Goal: Task Accomplishment & Management: Manage account settings

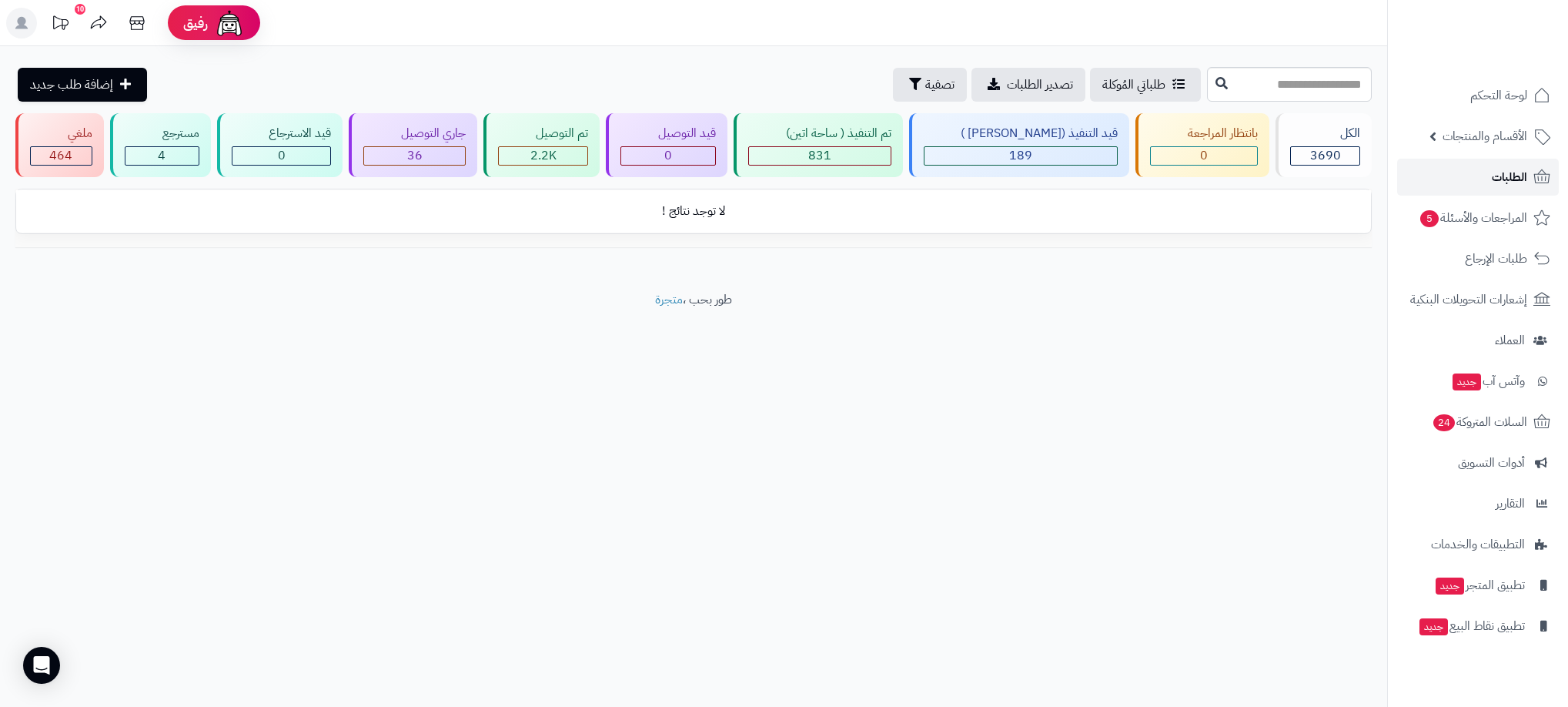
click at [1530, 178] on link "الطلبات" at bounding box center [1477, 177] width 161 height 37
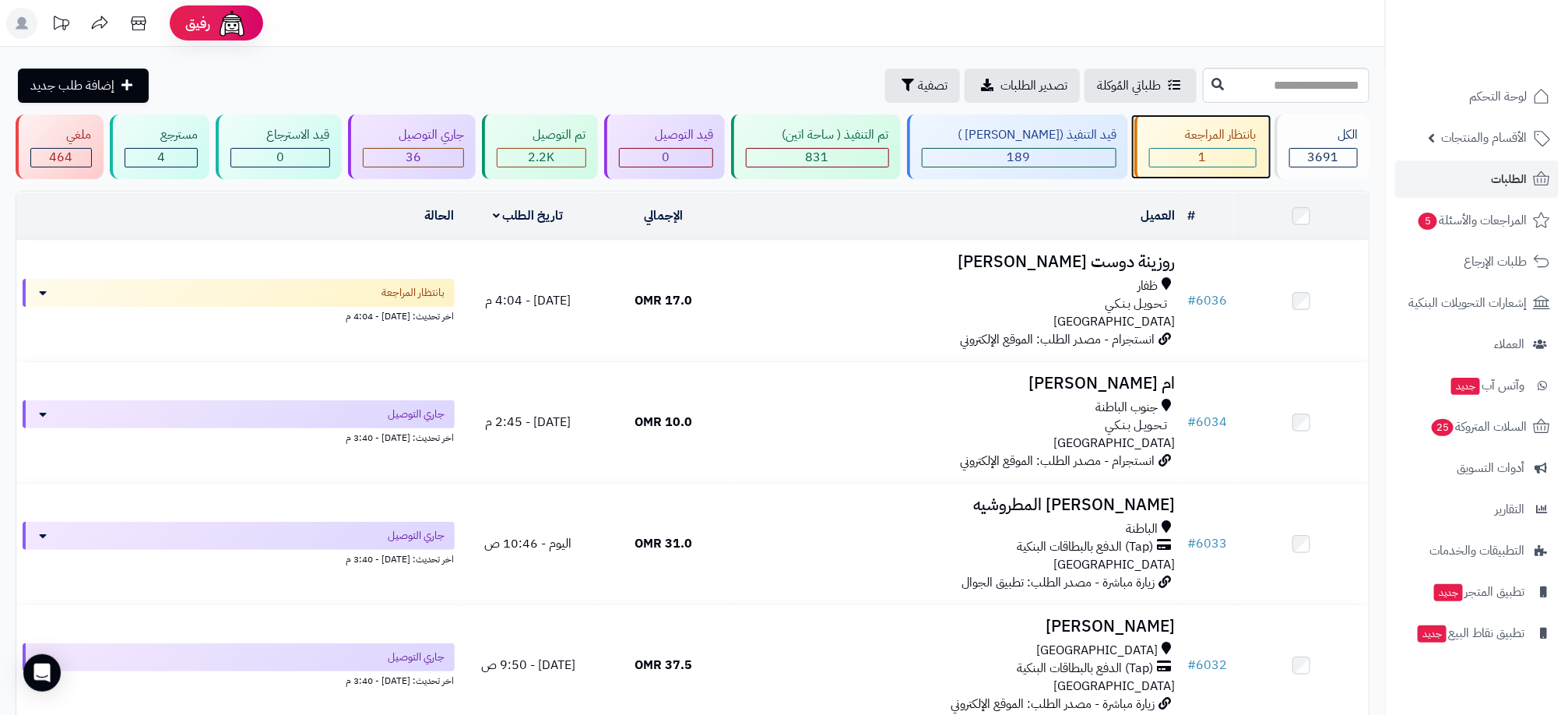
click at [1194, 167] on div "1" at bounding box center [1202, 157] width 107 height 20
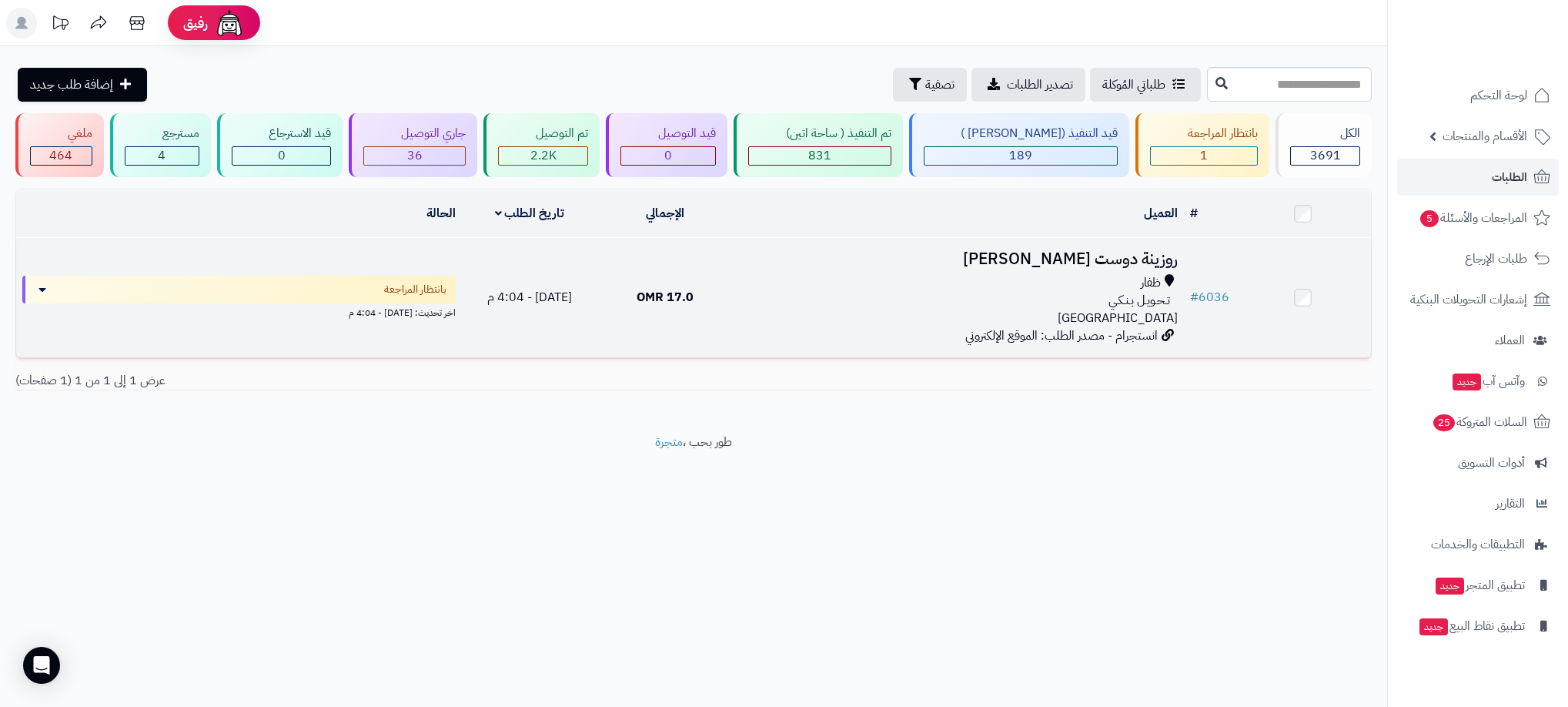
click at [968, 303] on div "تـحـويـل بـنـكـي" at bounding box center [958, 300] width 438 height 18
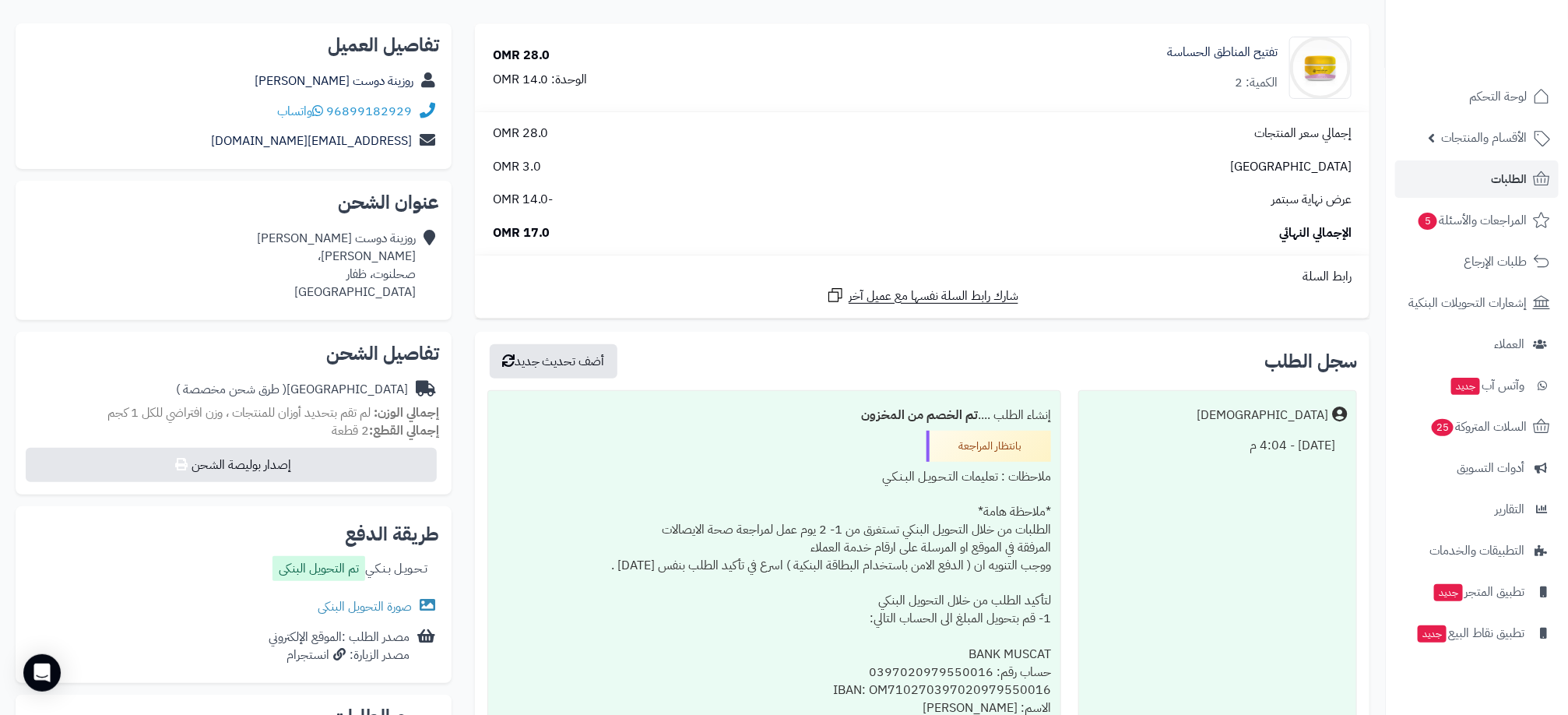
scroll to position [467, 0]
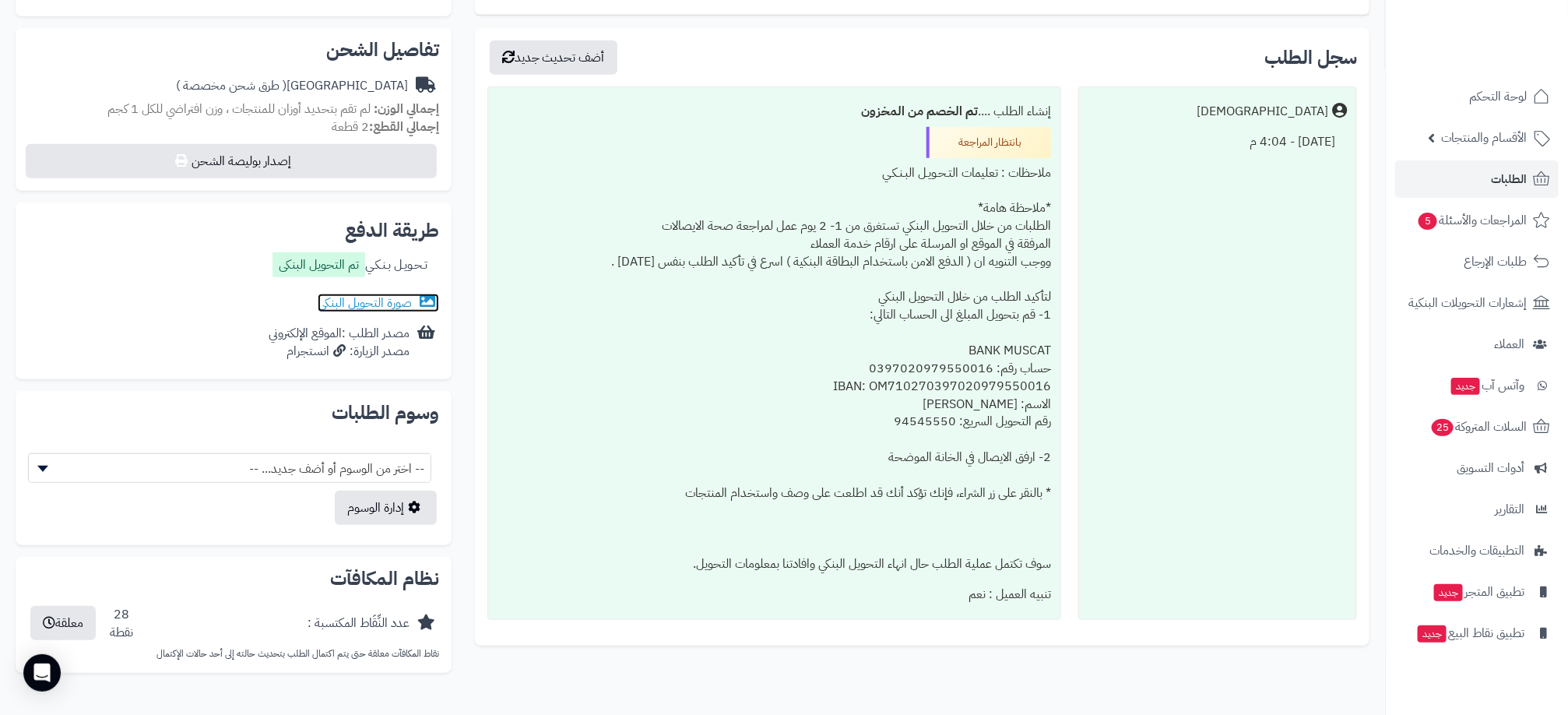
click at [340, 303] on link "صورة التحويل البنكى" at bounding box center [378, 303] width 122 height 19
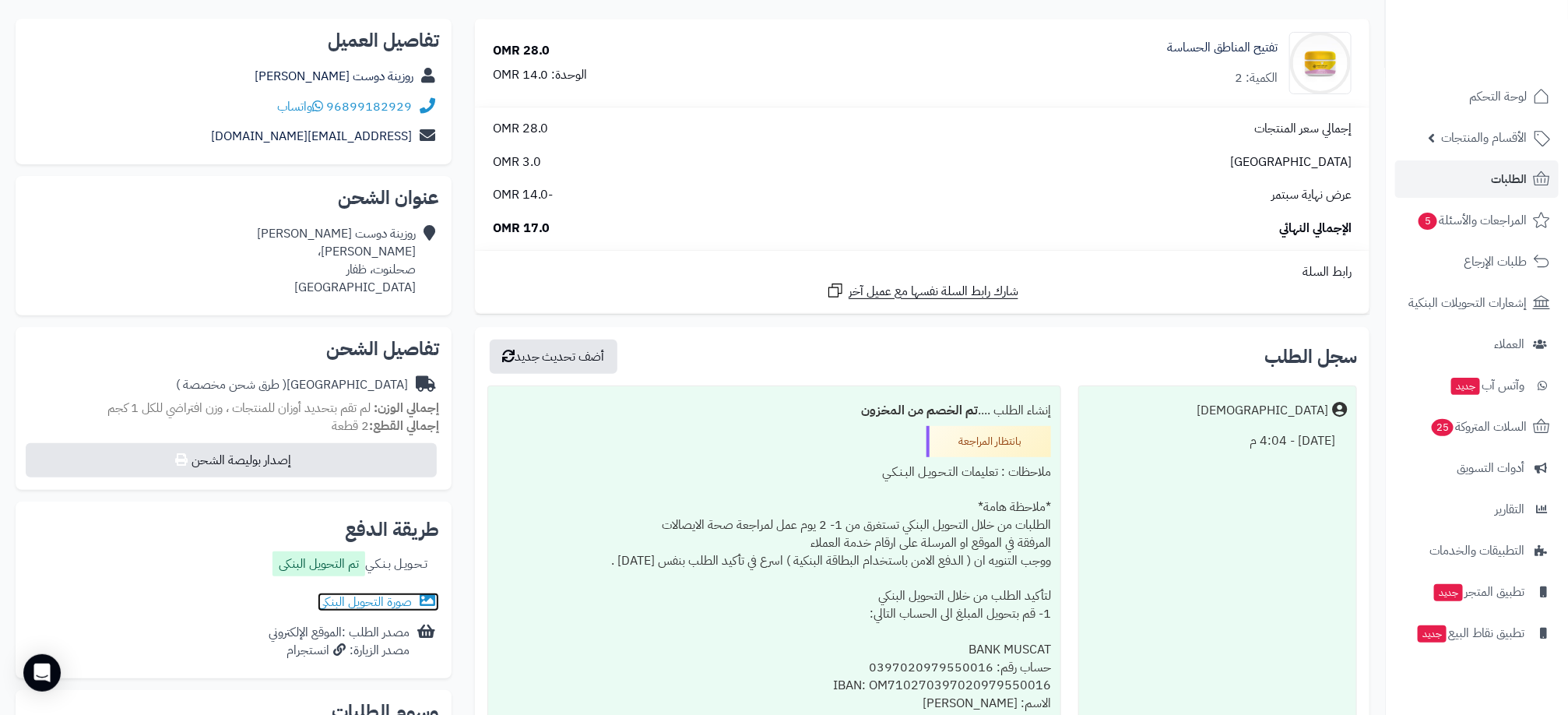
scroll to position [0, 0]
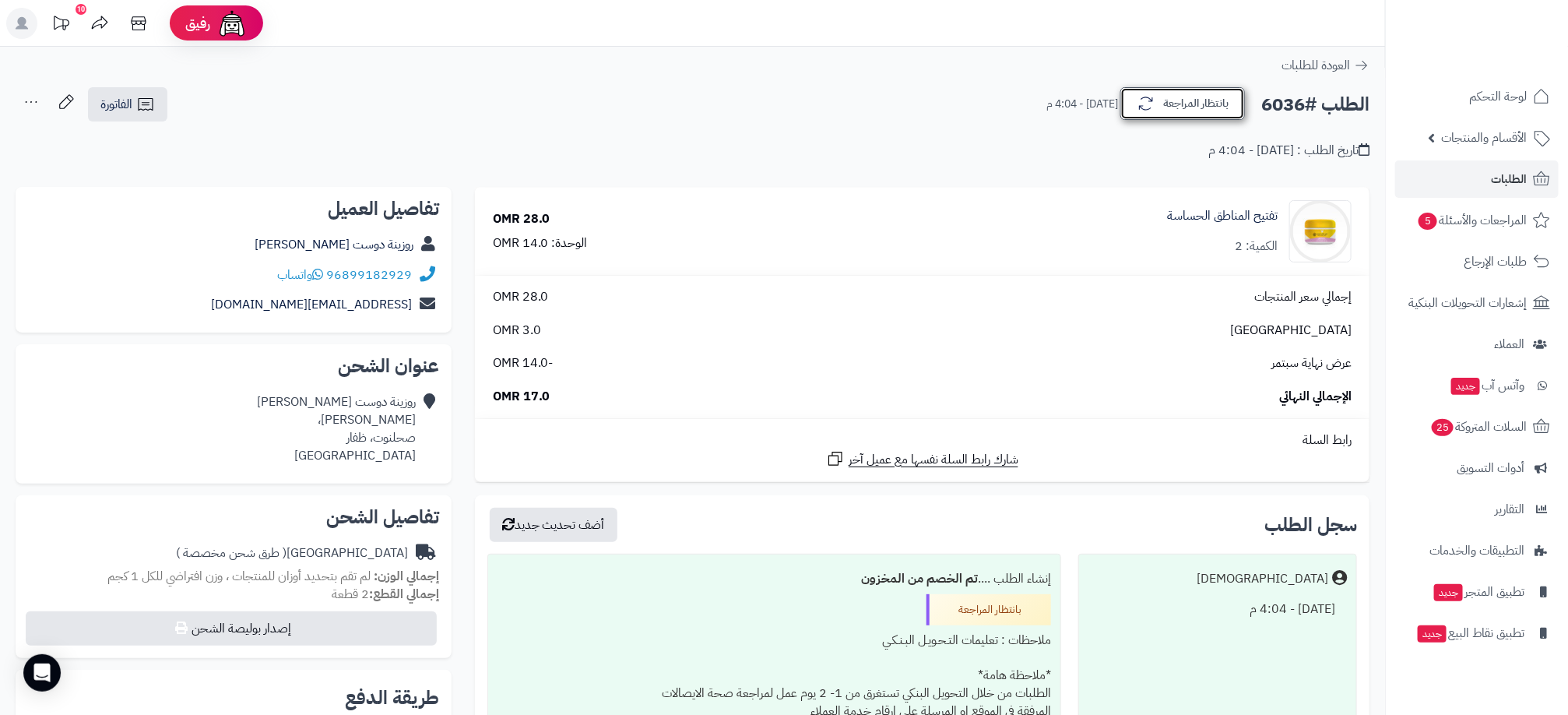
click at [1162, 103] on button "بانتظار المراجعة" at bounding box center [1182, 104] width 124 height 33
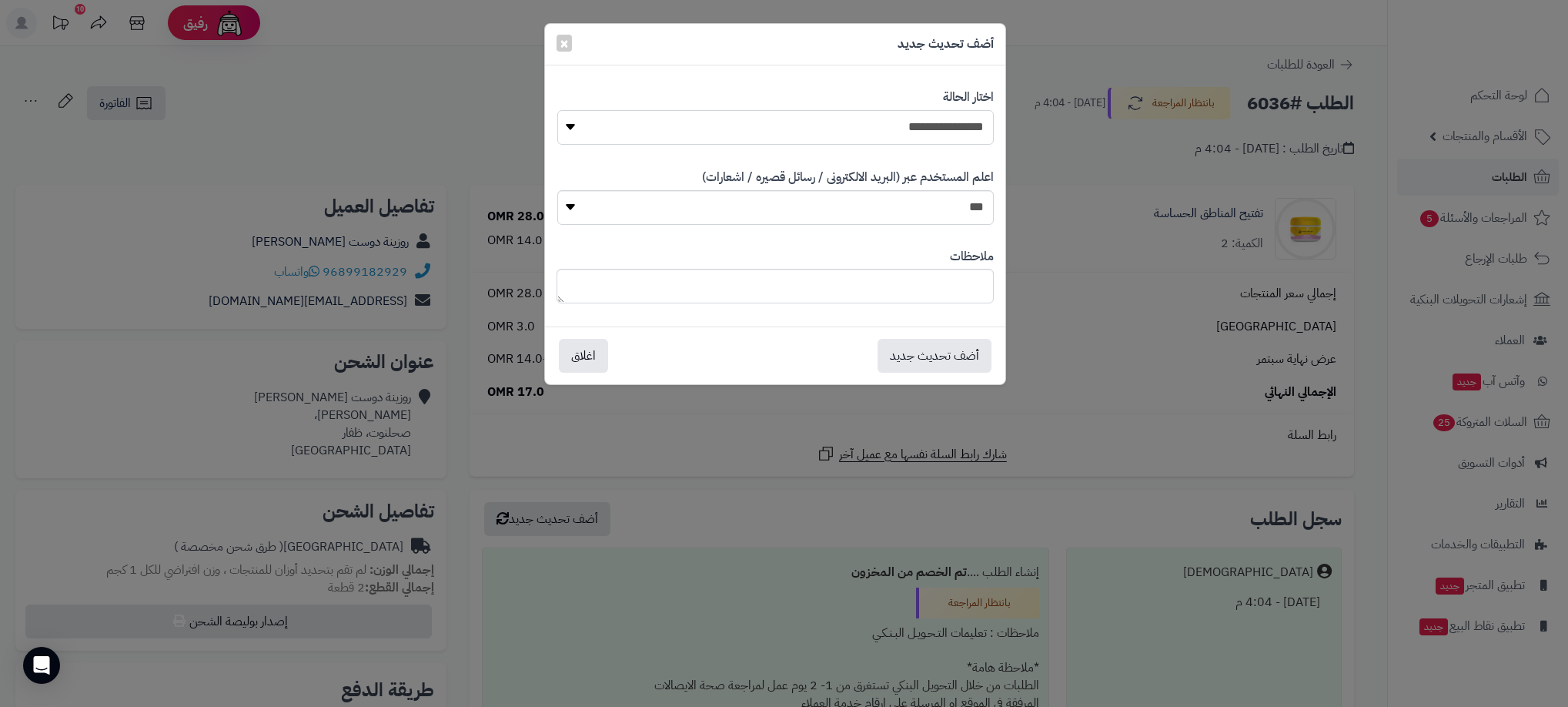
click at [984, 132] on select "**********" at bounding box center [775, 127] width 437 height 35
select select "**"
click at [557, 110] on select "**********" at bounding box center [775, 127] width 437 height 35
click at [949, 346] on button "أضف تحديث جديد" at bounding box center [934, 355] width 114 height 34
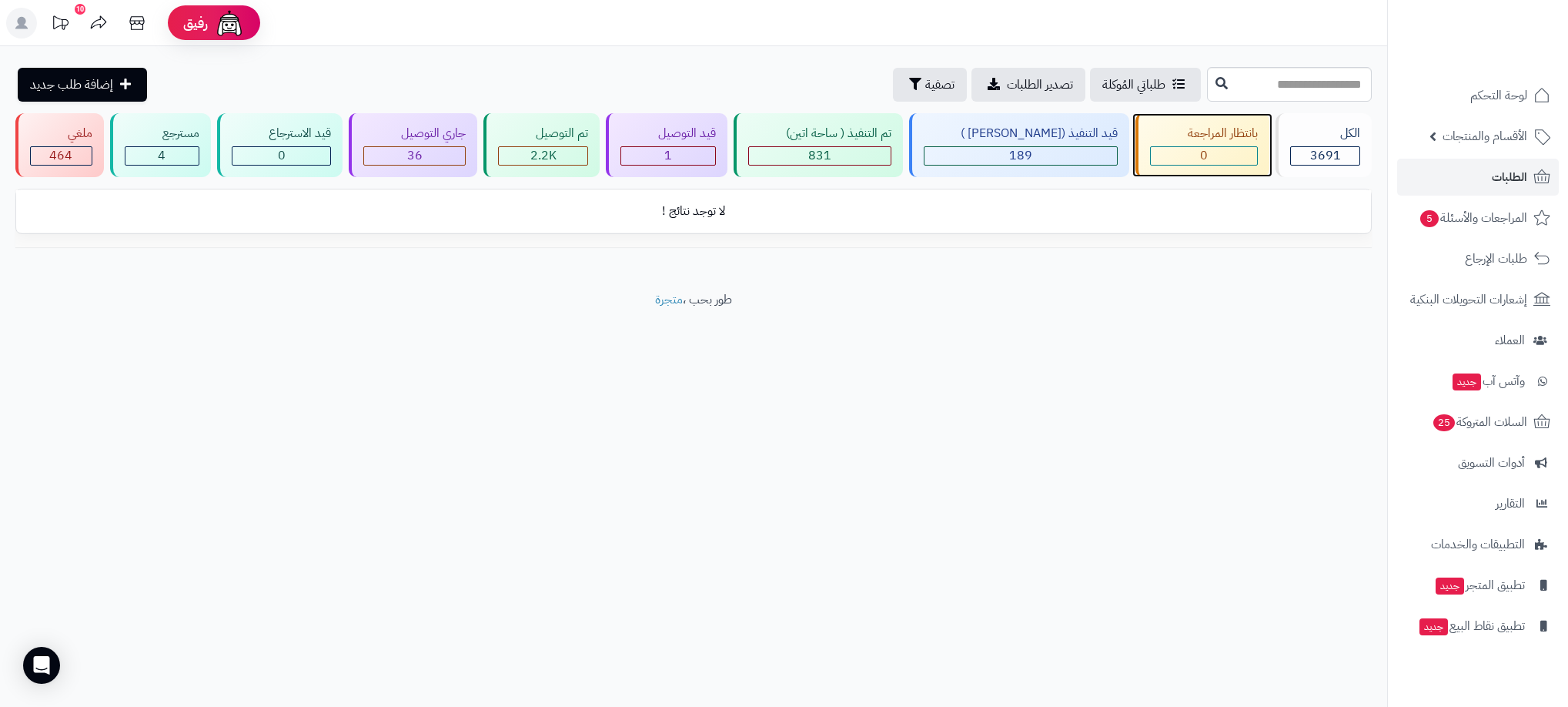
click at [1183, 149] on div "0" at bounding box center [1204, 156] width 106 height 18
click at [1484, 185] on link "الطلبات" at bounding box center [1477, 177] width 161 height 37
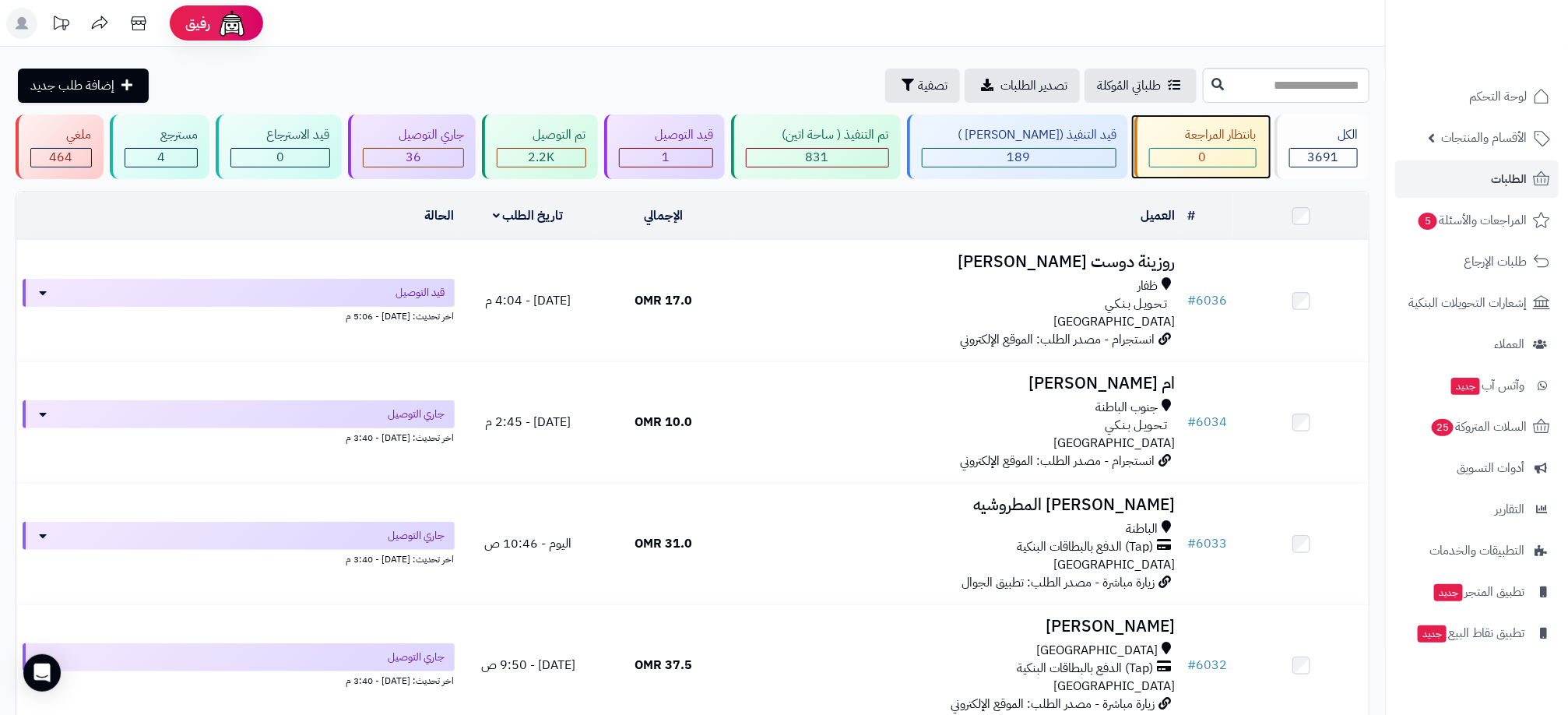
click at [1227, 155] on div "0" at bounding box center [1202, 157] width 105 height 18
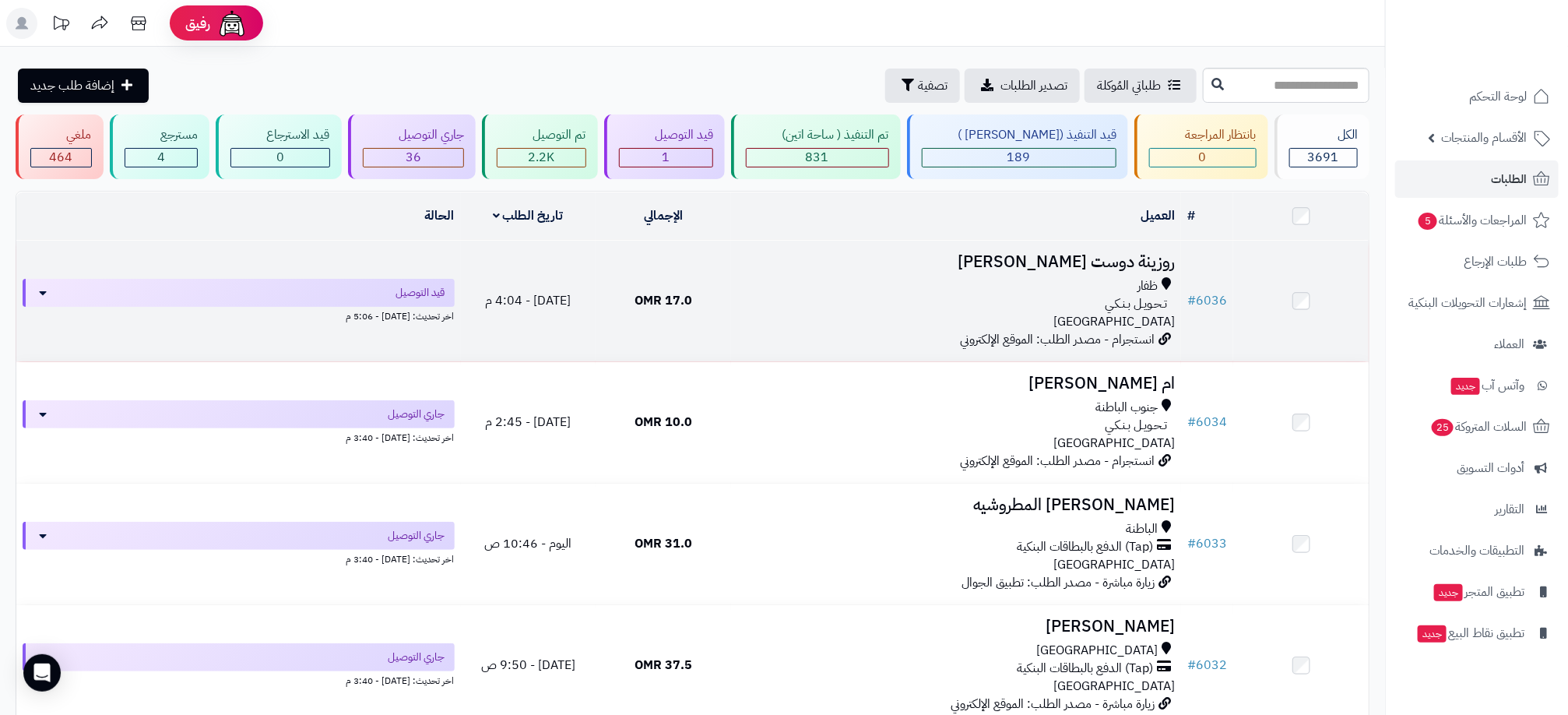
click at [1081, 273] on td "روزينة دوست محمد ظفار تـحـويـل بـنـكـي عمان انستجرام - مصدر الطلب: الموقع الإلك…" at bounding box center [956, 301] width 450 height 121
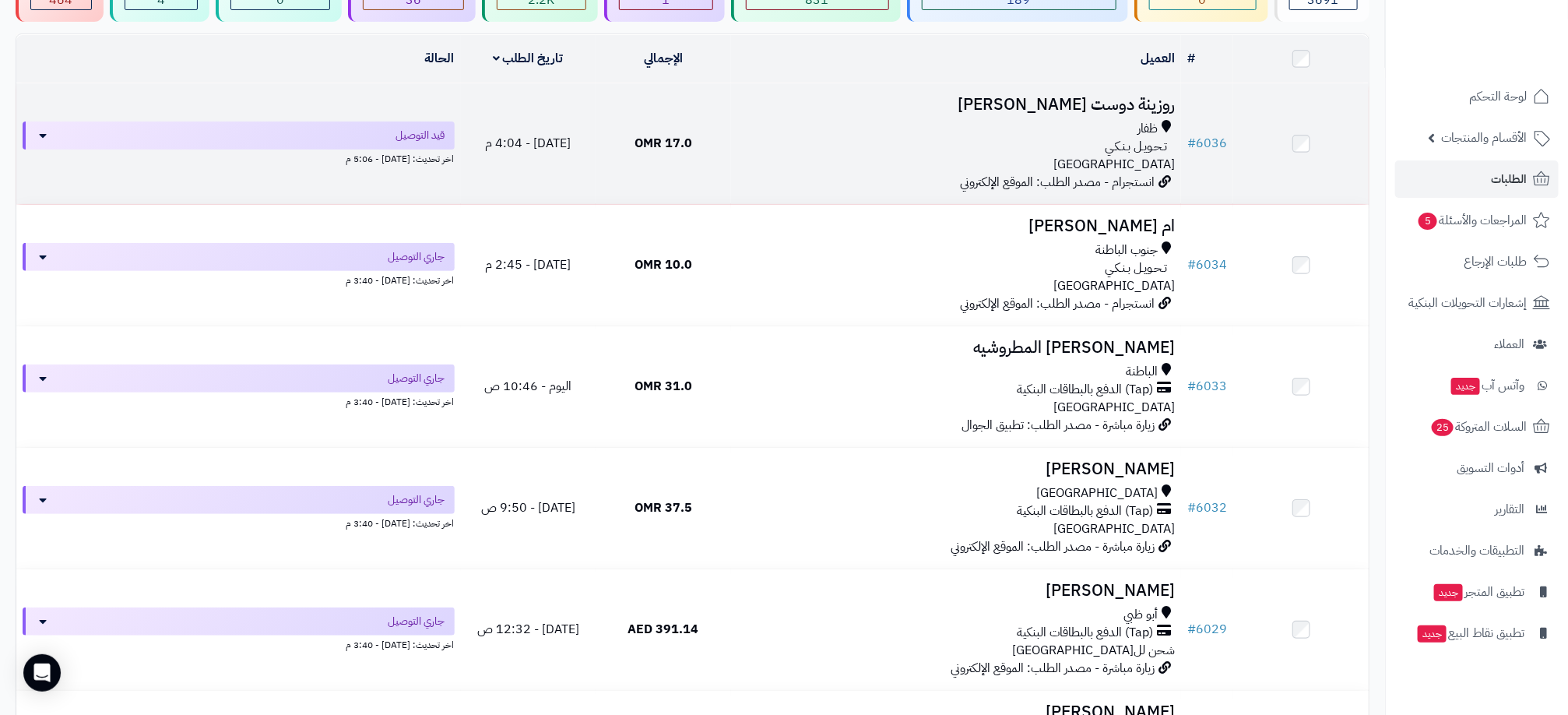
scroll to position [233, 0]
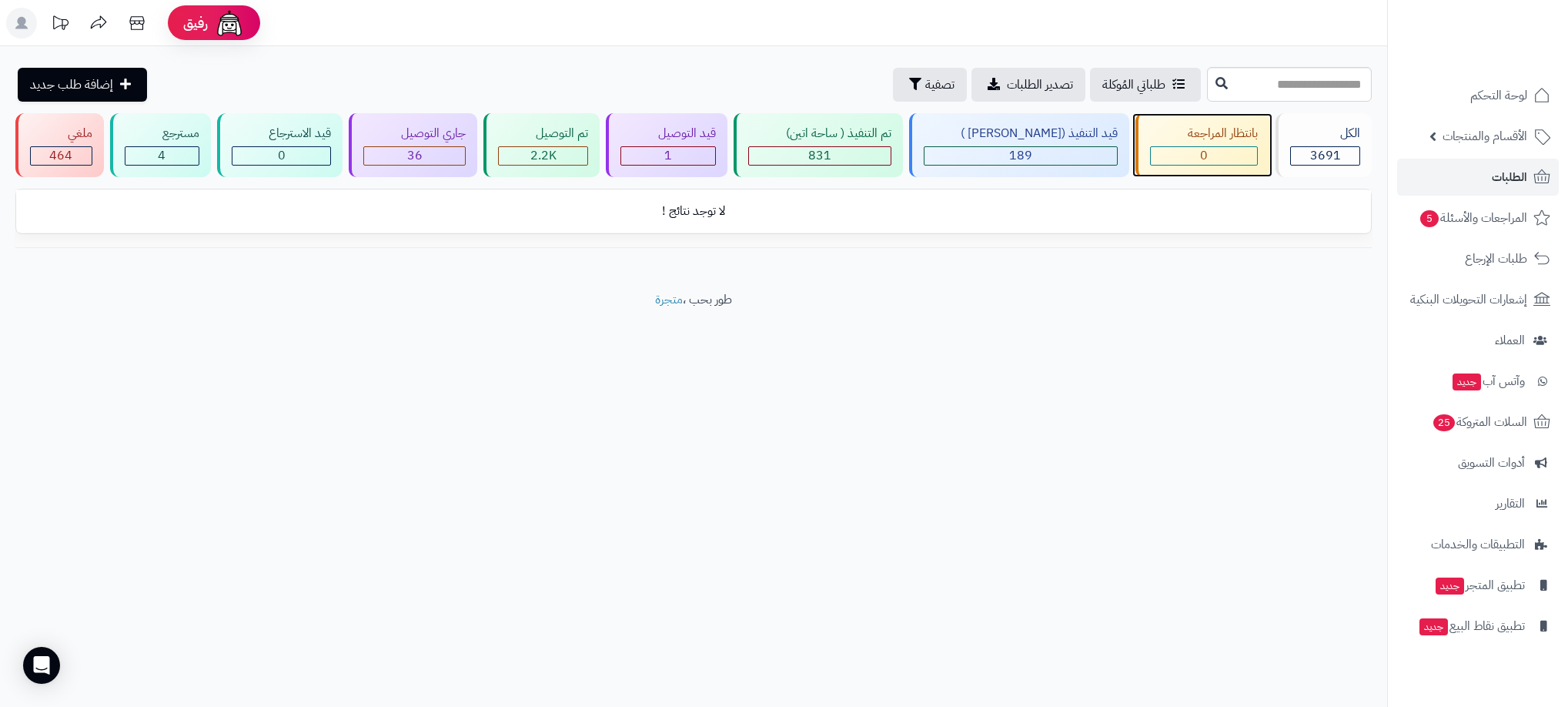
click at [1176, 162] on div "0" at bounding box center [1204, 156] width 106 height 18
drag, startPoint x: 0, startPoint y: 0, endPoint x: 1176, endPoint y: 160, distance: 1186.8
click at [1176, 160] on div "0" at bounding box center [1204, 156] width 106 height 18
click at [1471, 174] on link "الطلبات" at bounding box center [1477, 177] width 161 height 37
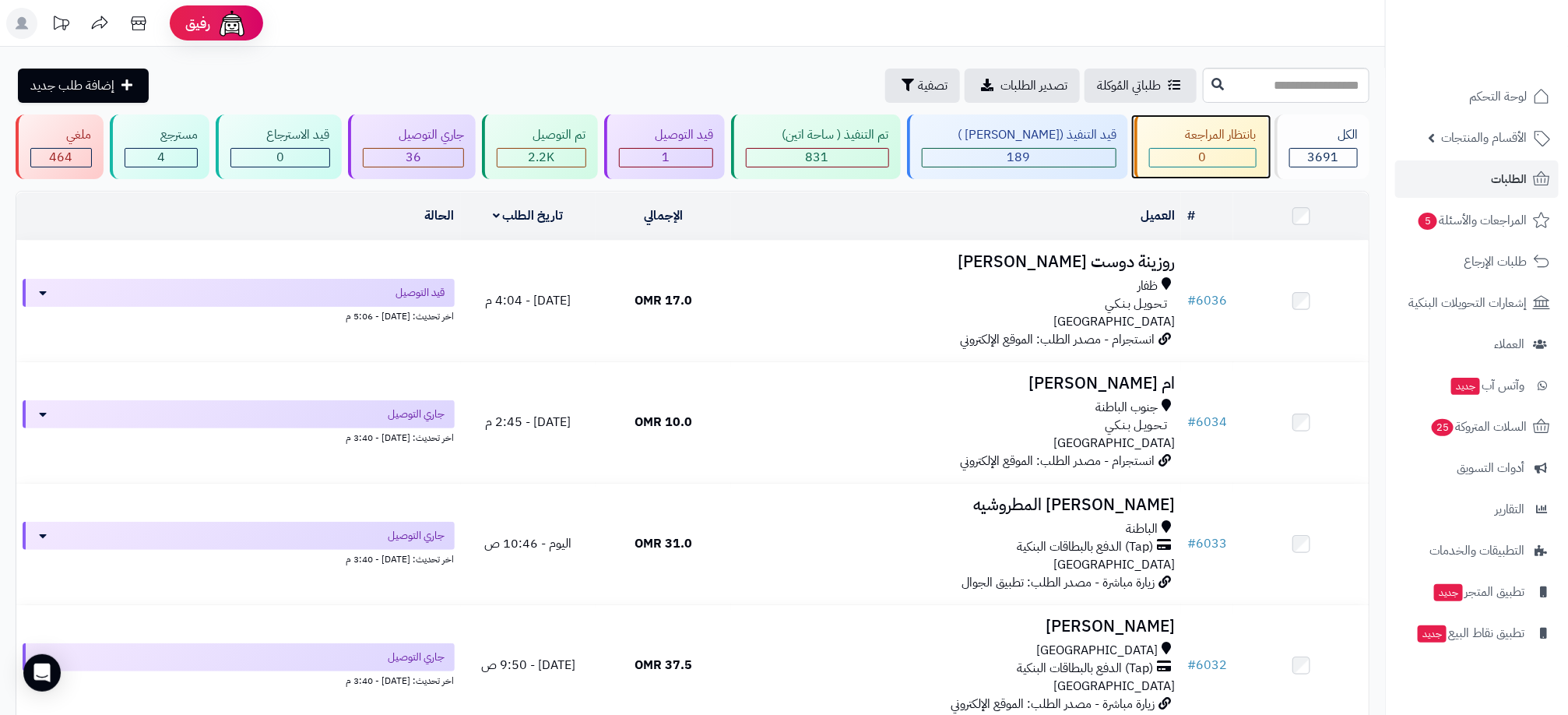
click at [1231, 159] on div "0" at bounding box center [1202, 157] width 105 height 18
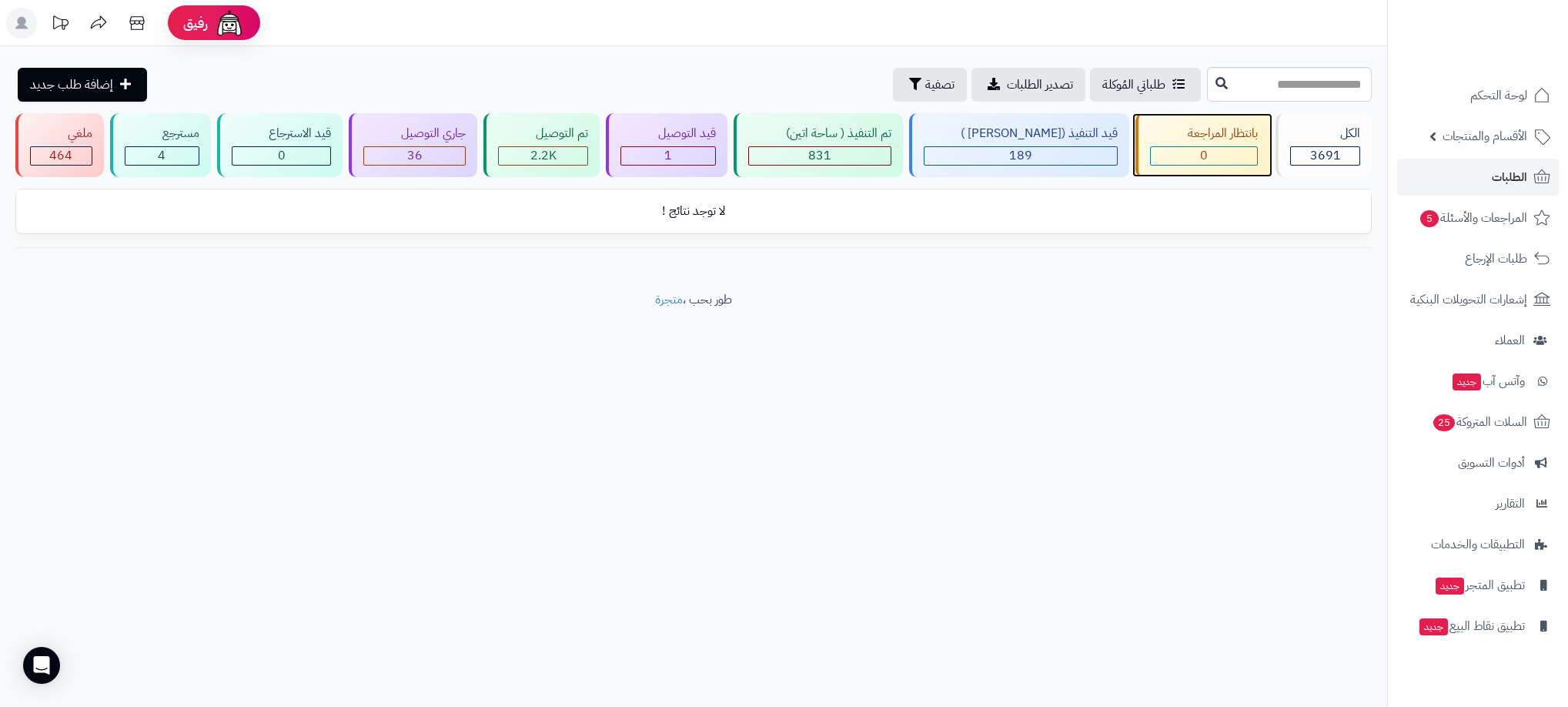
click at [1236, 134] on div "بانتظار المراجعة" at bounding box center [1204, 133] width 108 height 18
click at [1490, 178] on link "الطلبات" at bounding box center [1477, 177] width 161 height 37
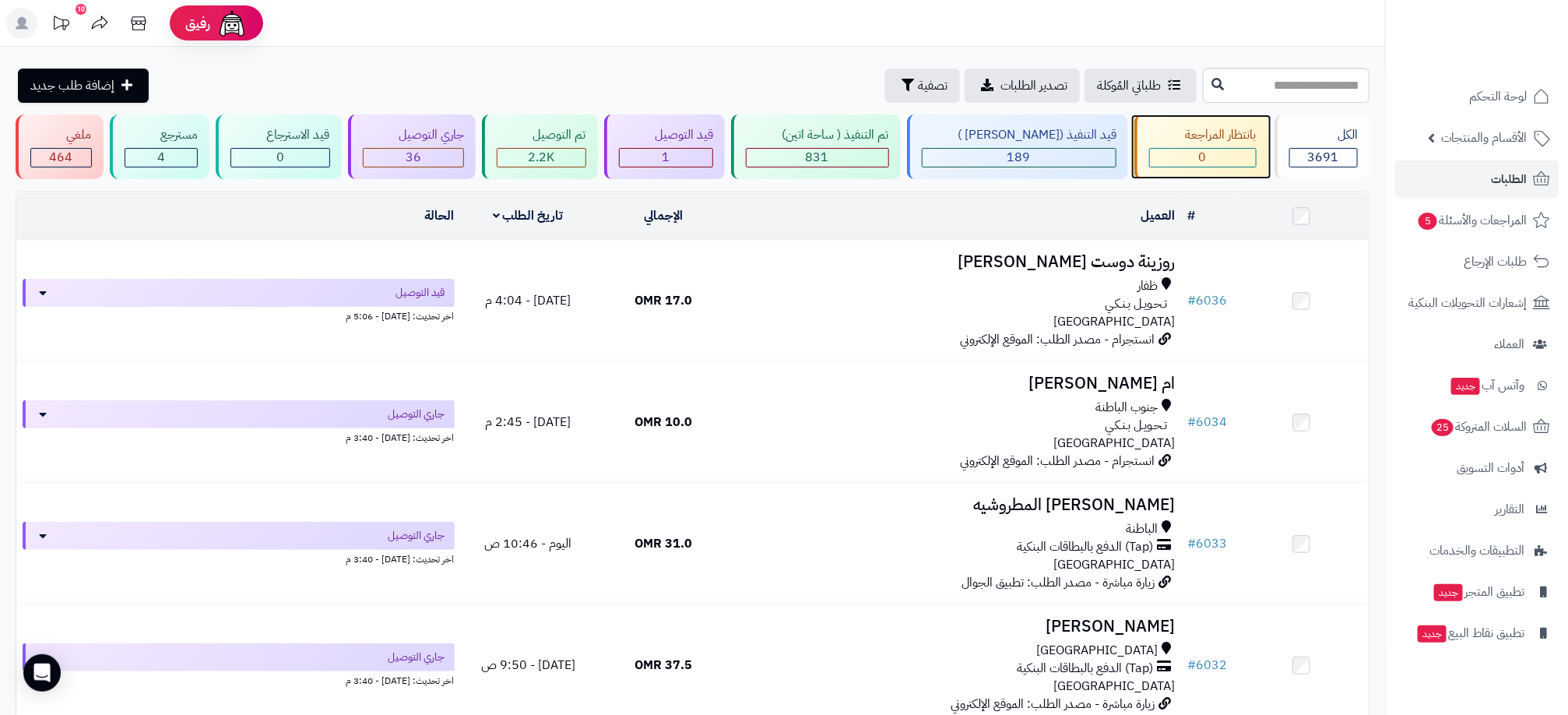
click at [1210, 161] on div "0" at bounding box center [1202, 157] width 105 height 18
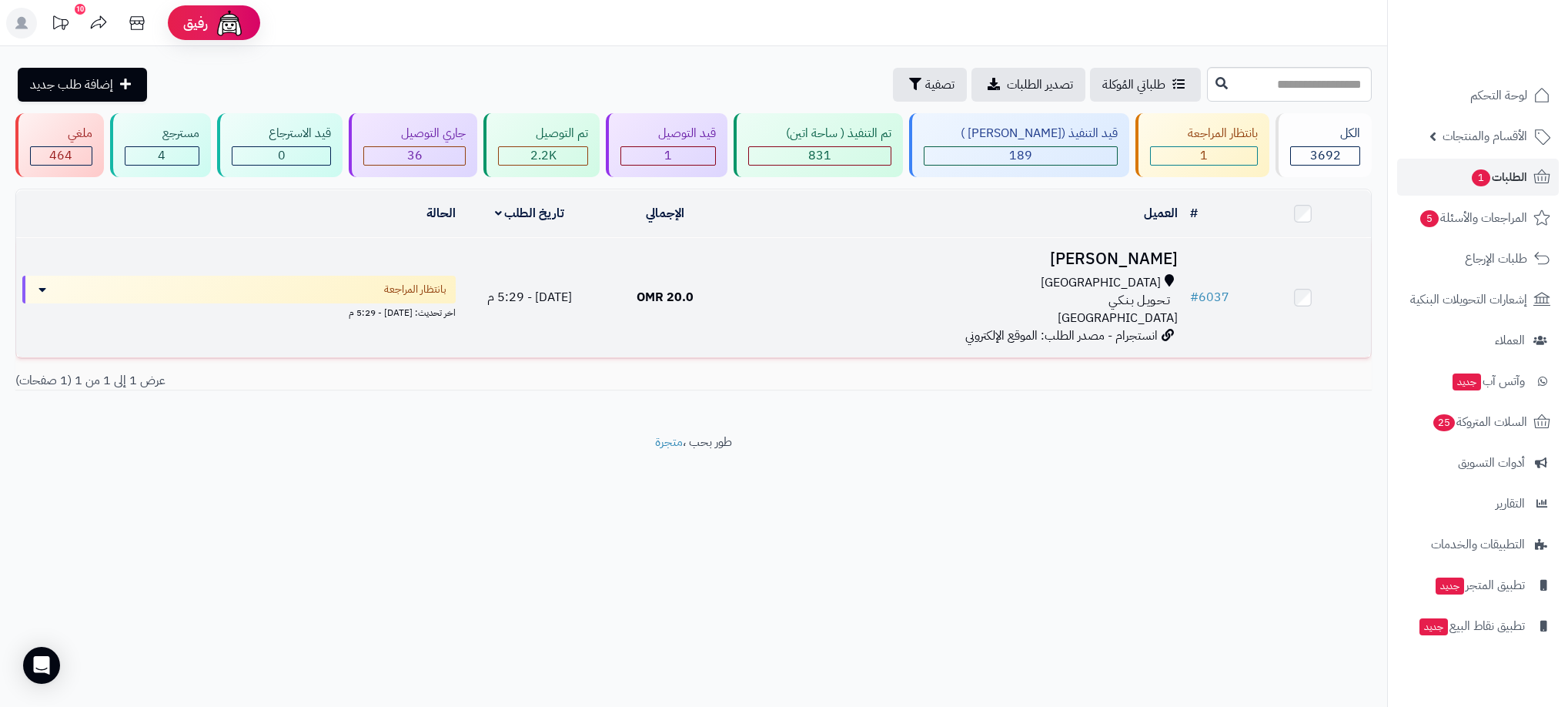
click at [982, 283] on div "[GEOGRAPHIC_DATA]" at bounding box center [958, 283] width 438 height 18
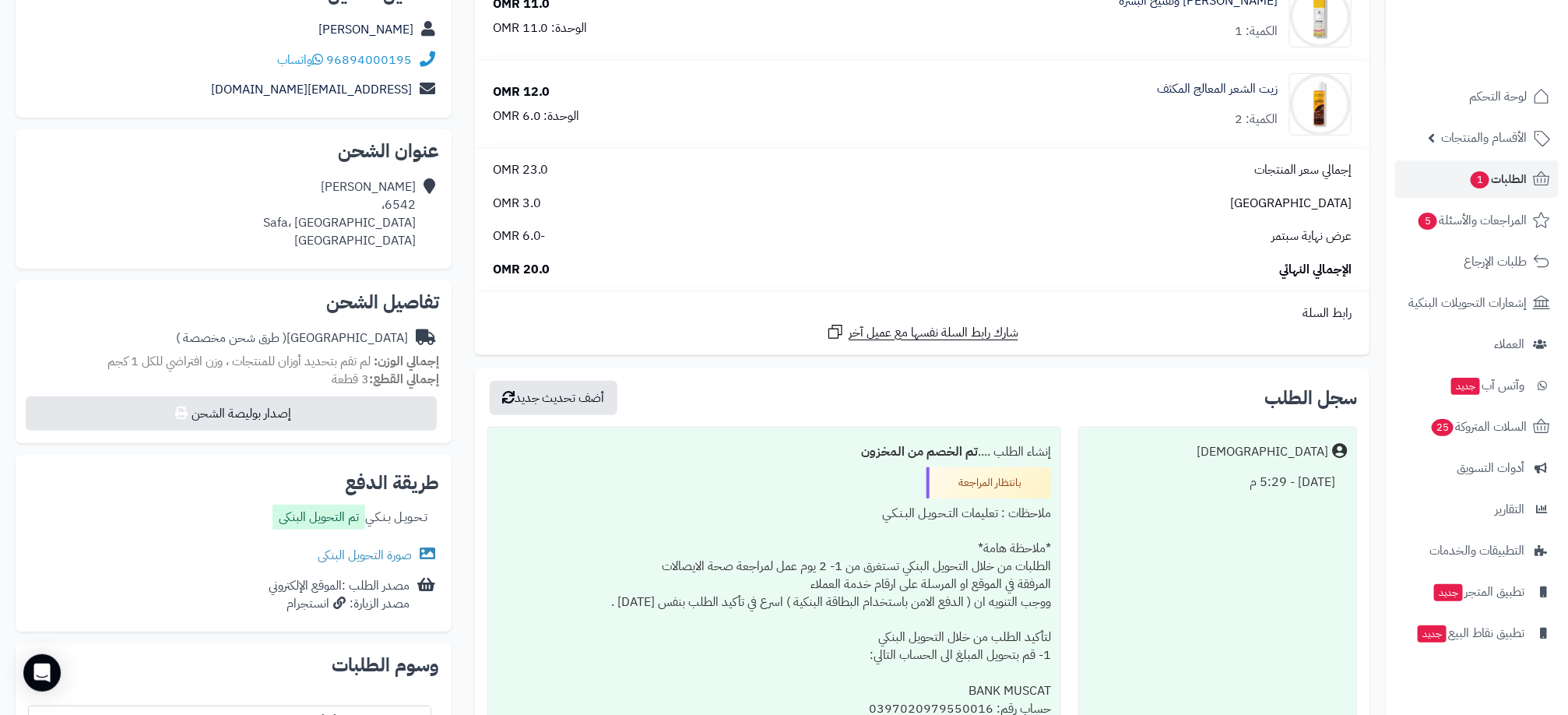
scroll to position [350, 0]
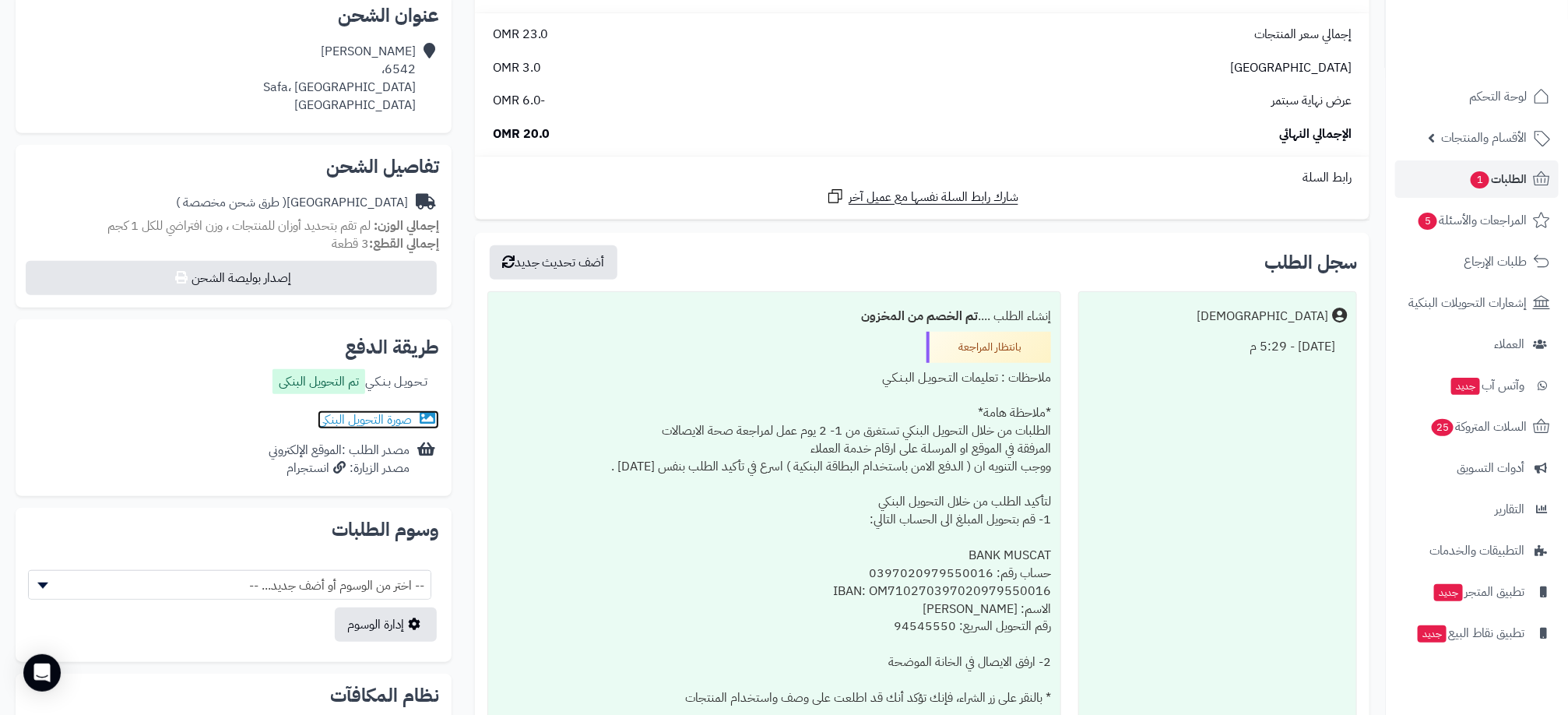
click at [384, 418] on link "صورة التحويل البنكى" at bounding box center [378, 420] width 122 height 19
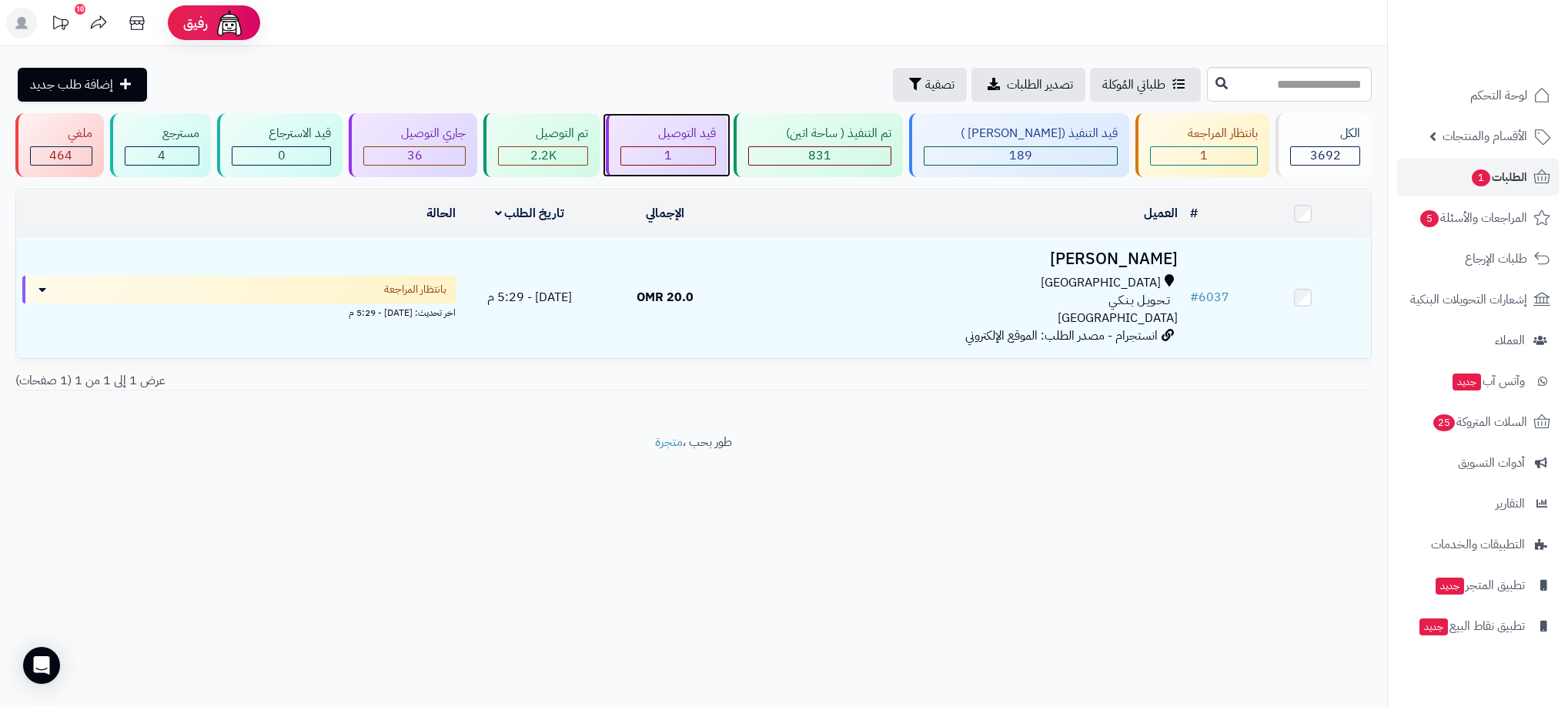
click at [678, 157] on div "1" at bounding box center [668, 156] width 94 height 18
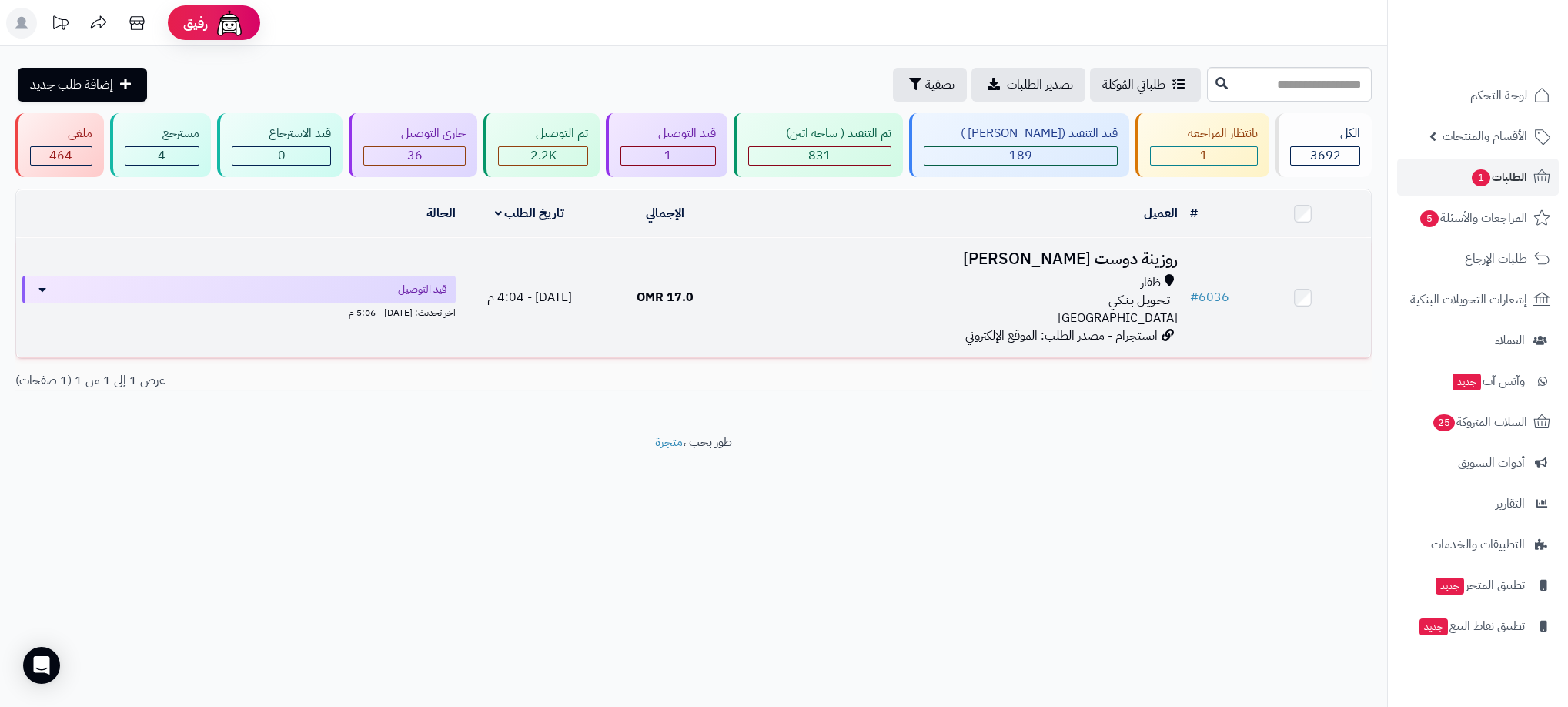
click at [795, 314] on div "ظفار تـحـويـل بـنـكـي عمان" at bounding box center [958, 301] width 438 height 53
click at [871, 333] on td "روزينة دوست محمد ظفار تـحـويـل بـنـكـي عمان انستجرام - مصدر الطلب: الموقع الإلك…" at bounding box center [958, 298] width 451 height 120
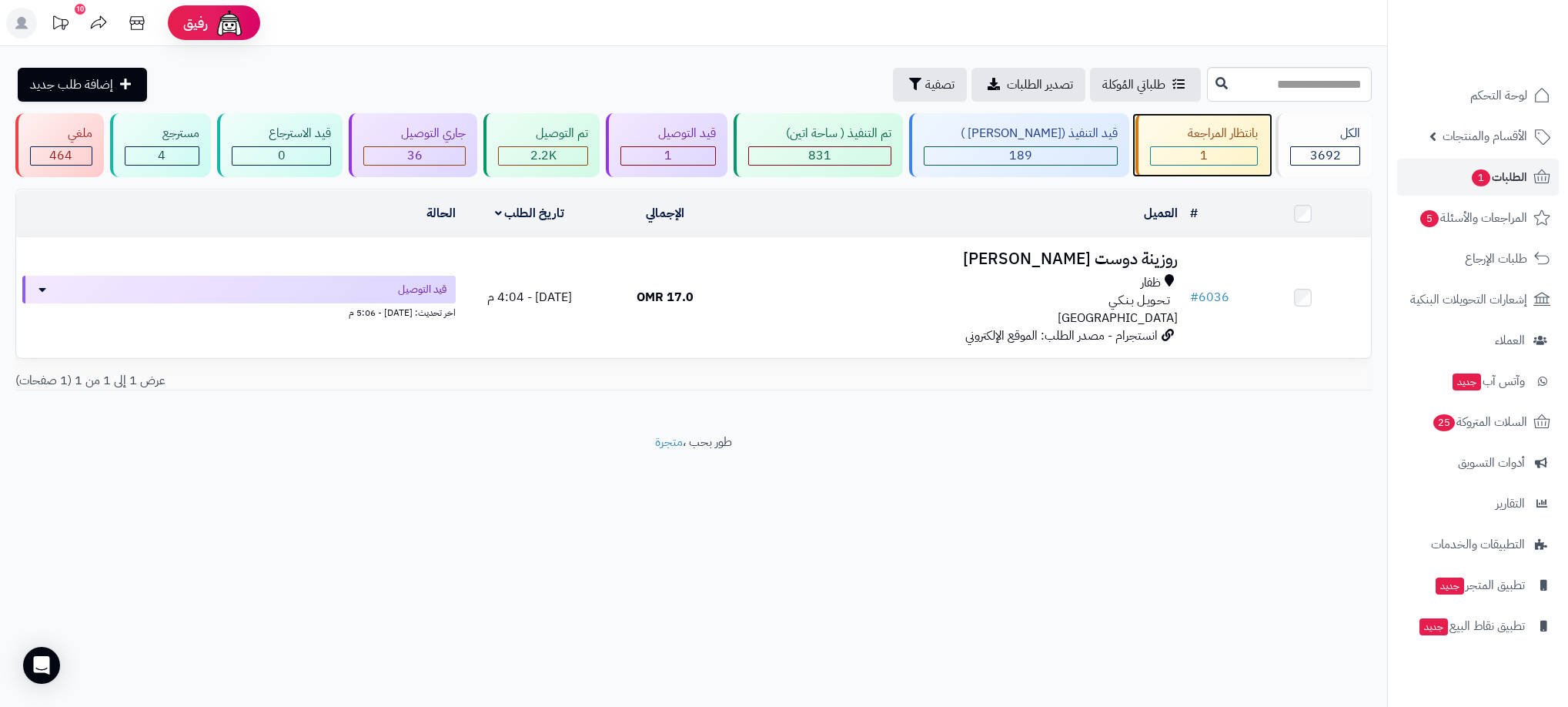
click at [1201, 162] on div "1" at bounding box center [1204, 156] width 106 height 18
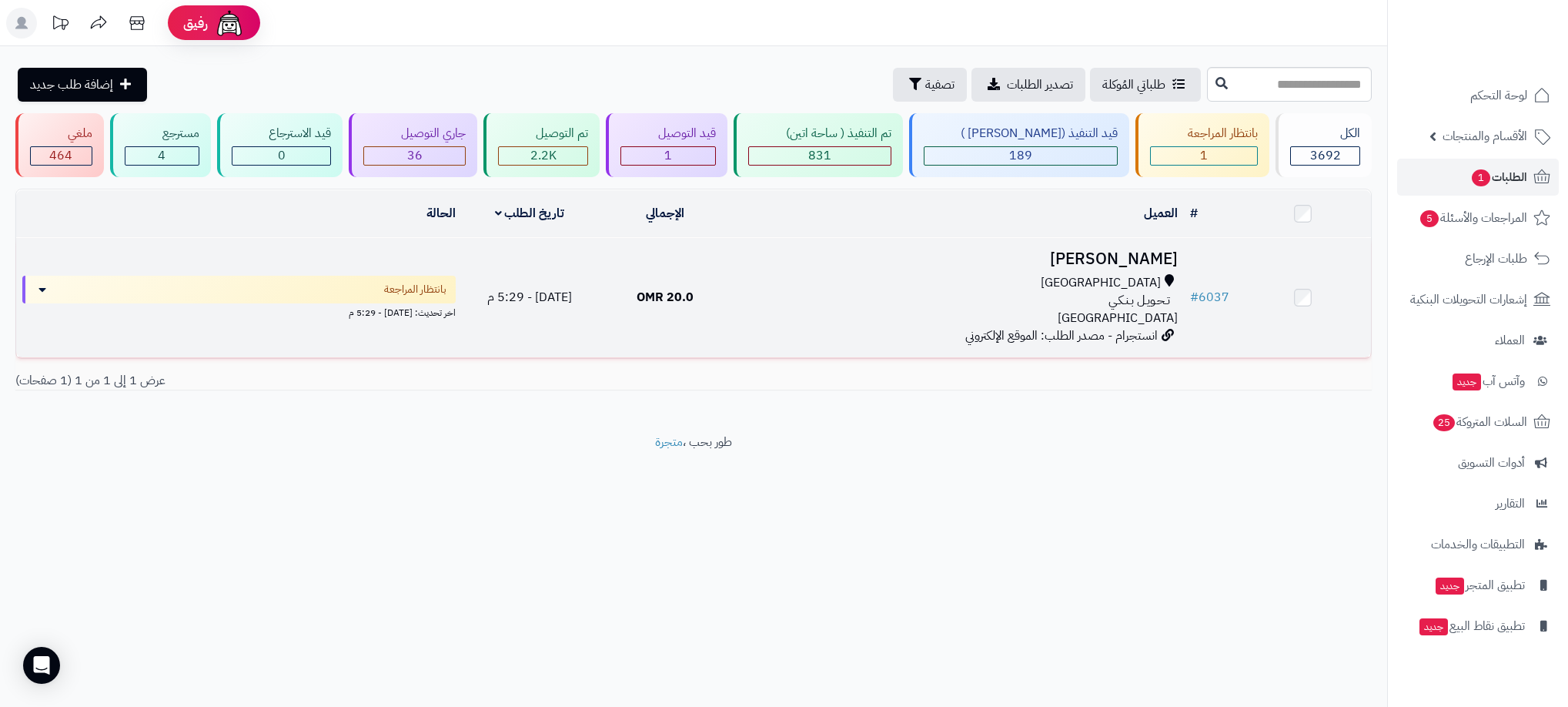
click at [780, 278] on div "مسقط" at bounding box center [958, 283] width 438 height 18
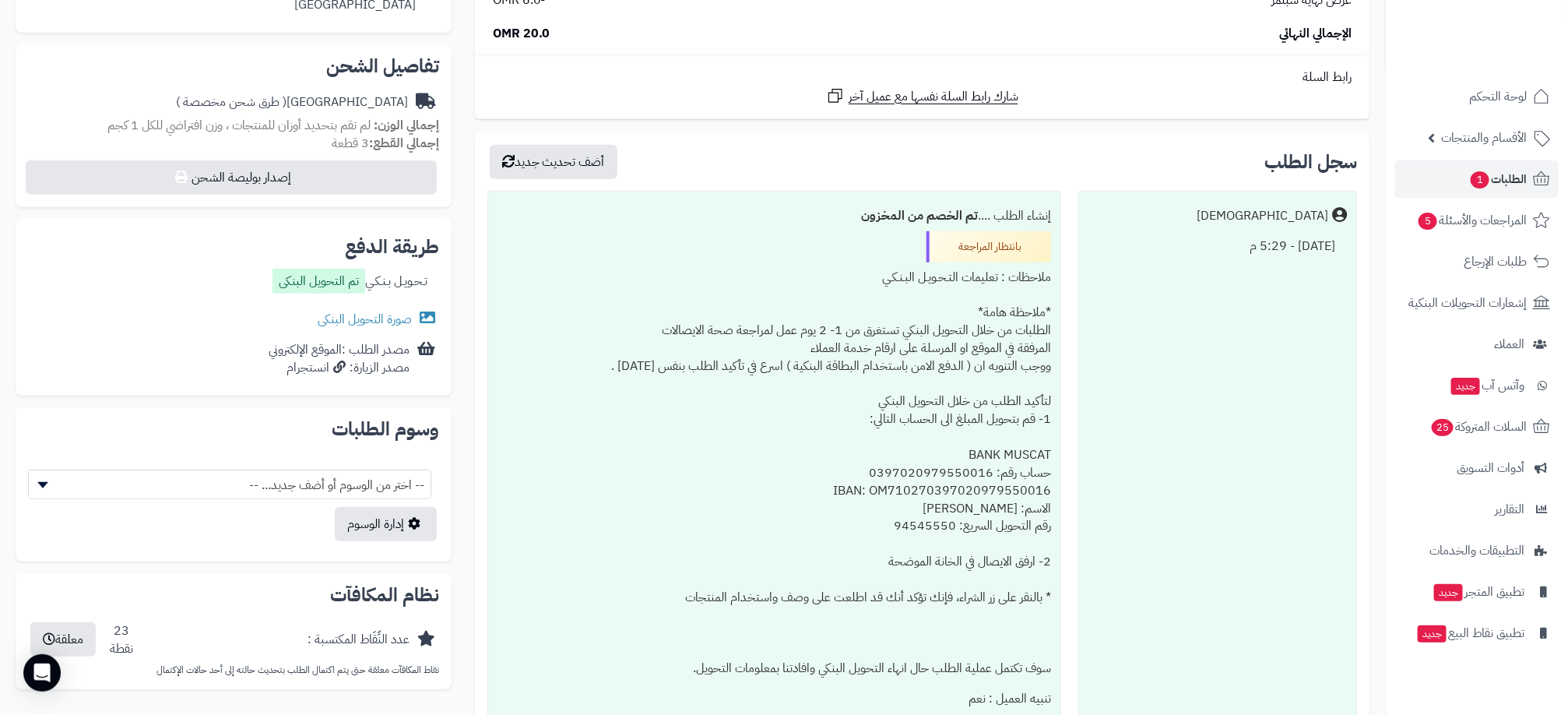
scroll to position [467, 0]
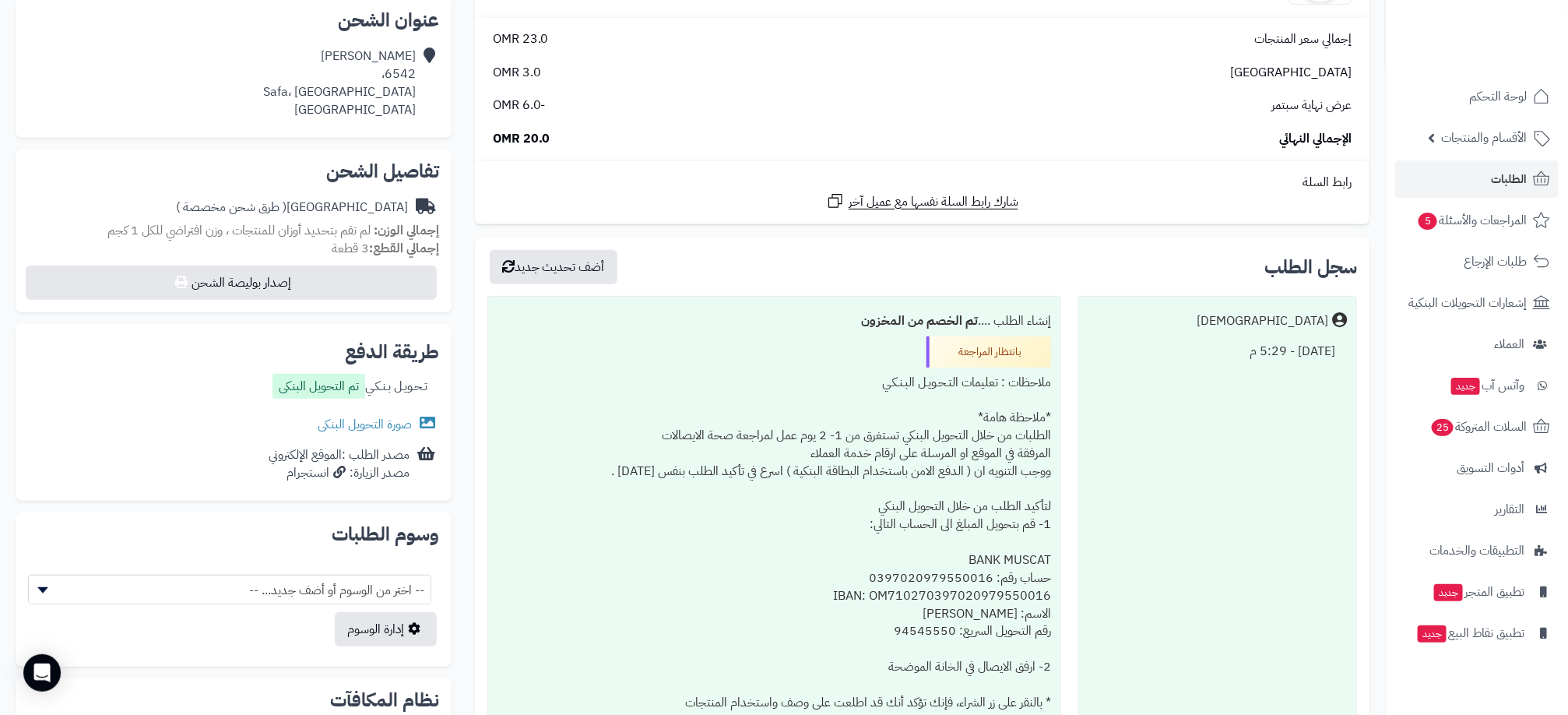
scroll to position [350, 0]
